Goal: Task Accomplishment & Management: Manage account settings

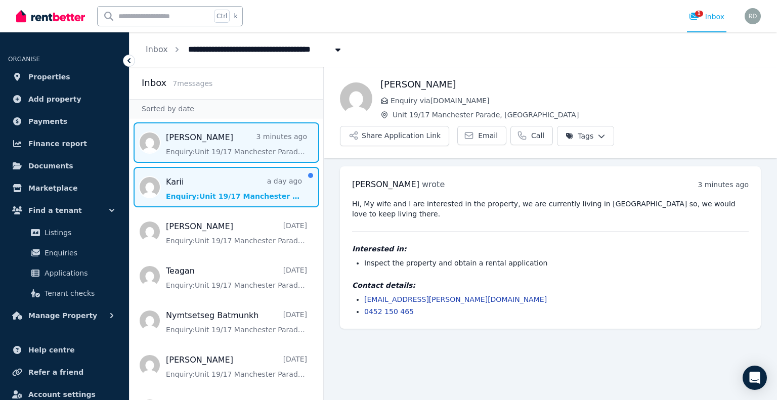
click at [207, 197] on span "Message list" at bounding box center [227, 187] width 194 height 40
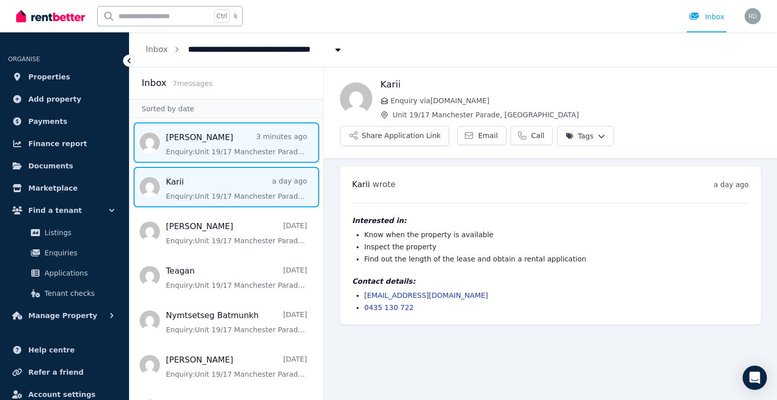
click at [200, 147] on span "Message list" at bounding box center [227, 142] width 194 height 40
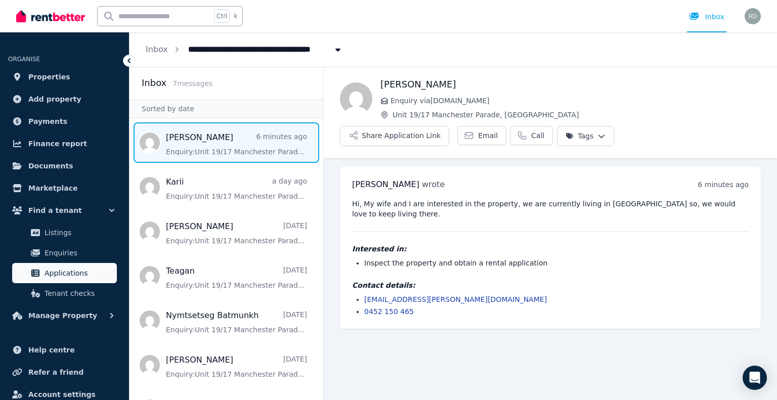
click at [61, 277] on span "Applications" at bounding box center [79, 273] width 68 height 12
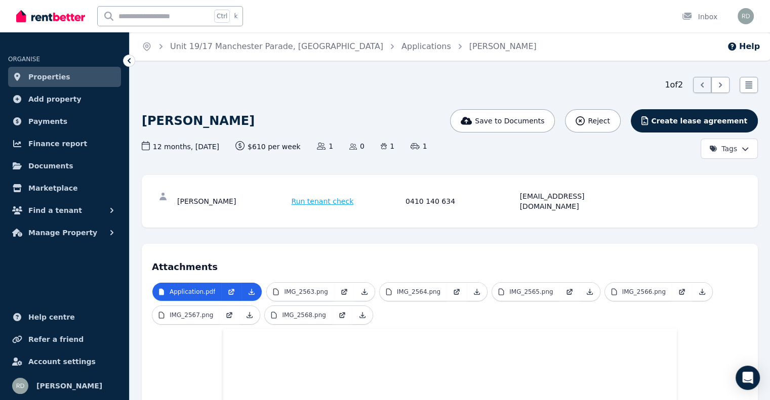
click at [57, 77] on span "Properties" at bounding box center [49, 77] width 42 height 12
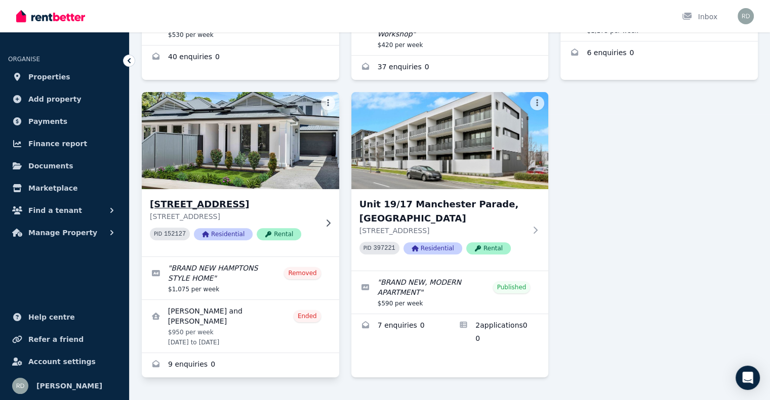
scroll to position [286, 0]
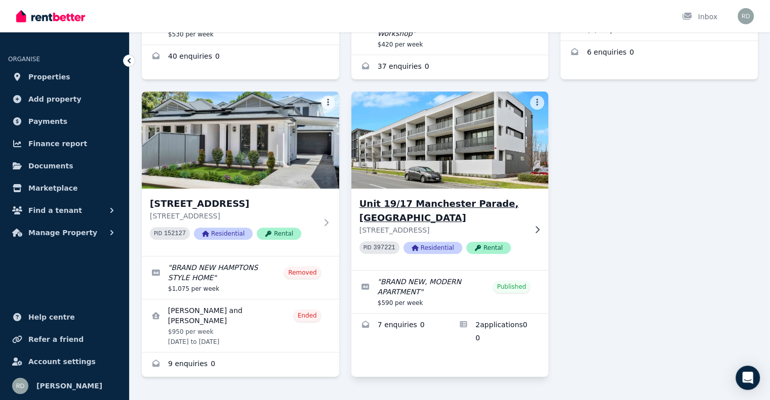
click at [481, 155] on img at bounding box center [449, 140] width 207 height 102
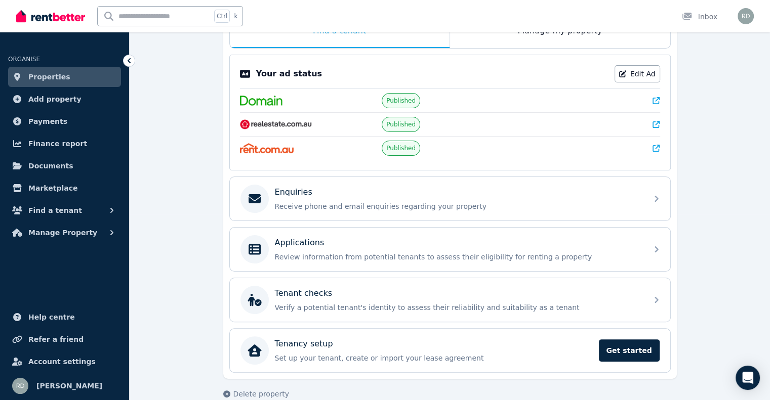
scroll to position [199, 0]
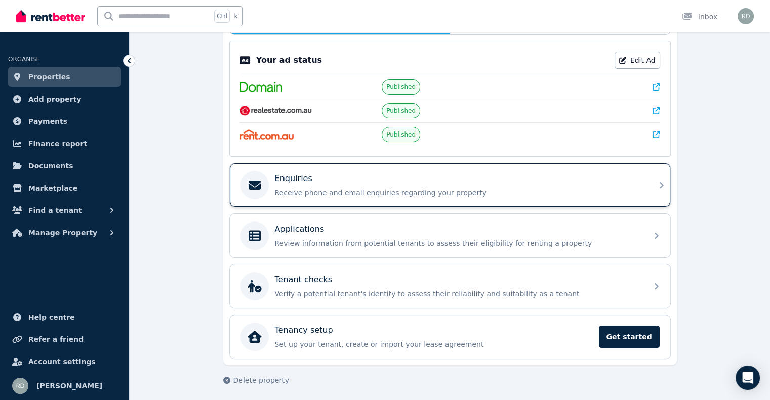
click at [297, 188] on p "Receive phone and email enquiries regarding your property" at bounding box center [458, 193] width 366 height 10
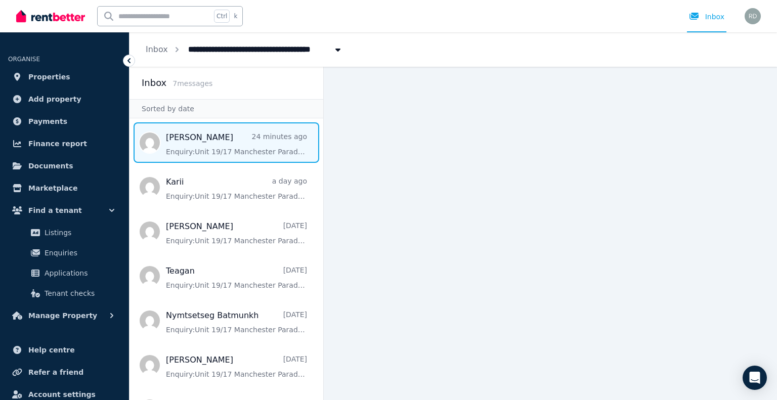
click at [214, 138] on span "Message list" at bounding box center [227, 142] width 194 height 40
